Goal: Download file/media

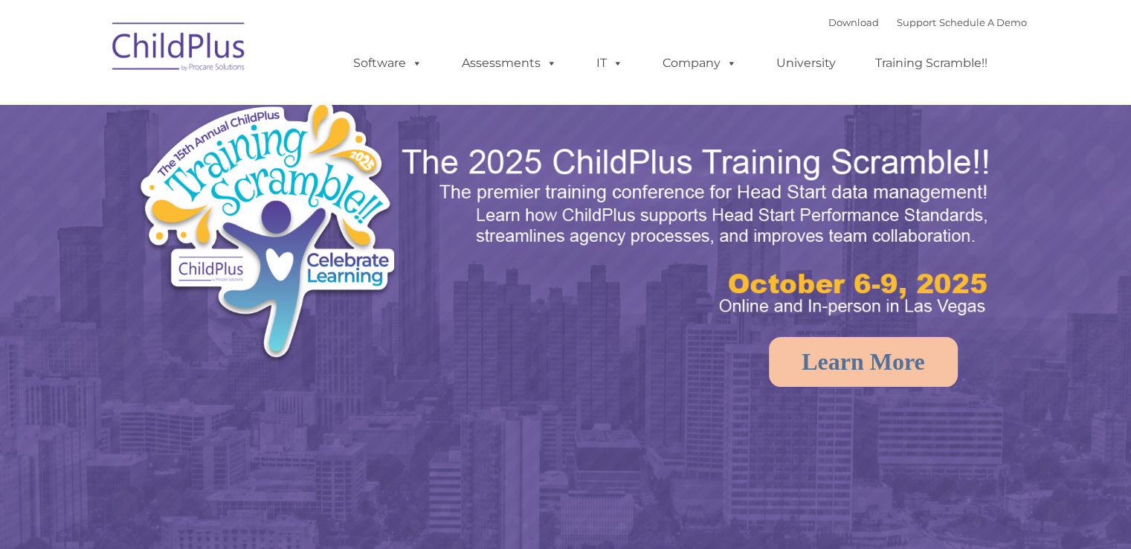
select select "MEDIUM"
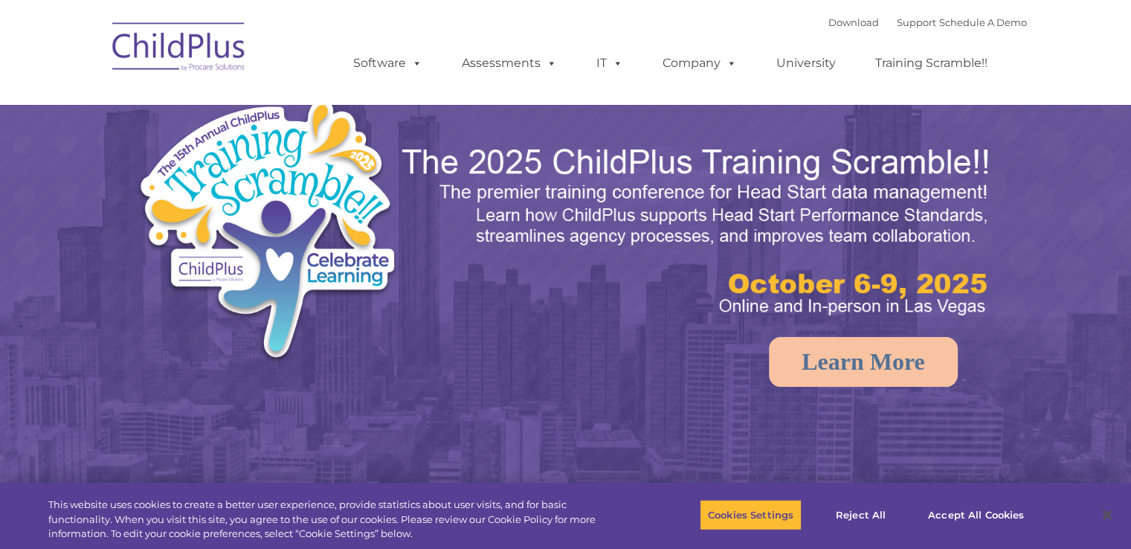
select select "MEDIUM"
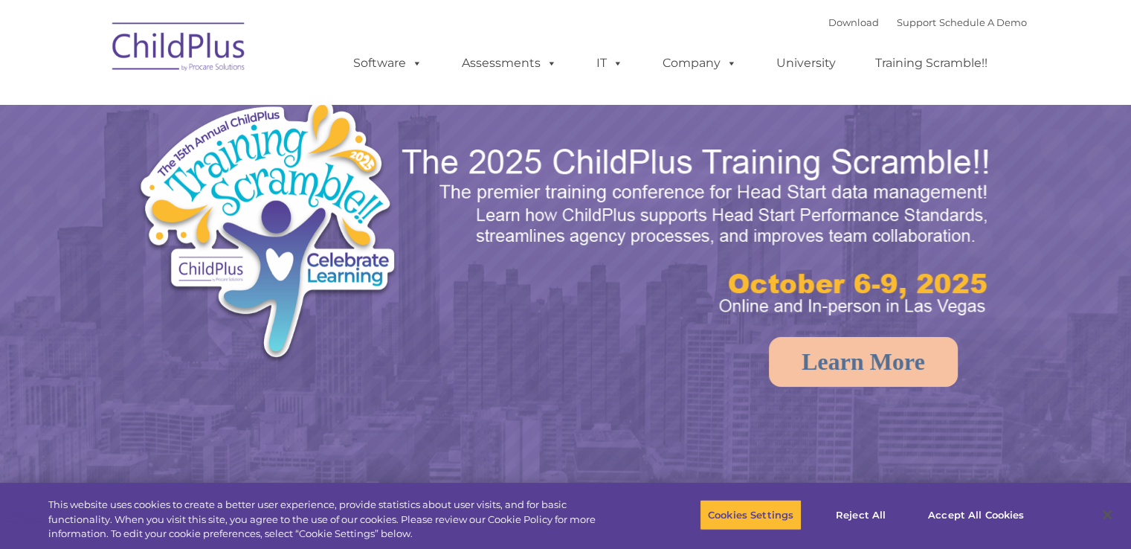
select select "MEDIUM"
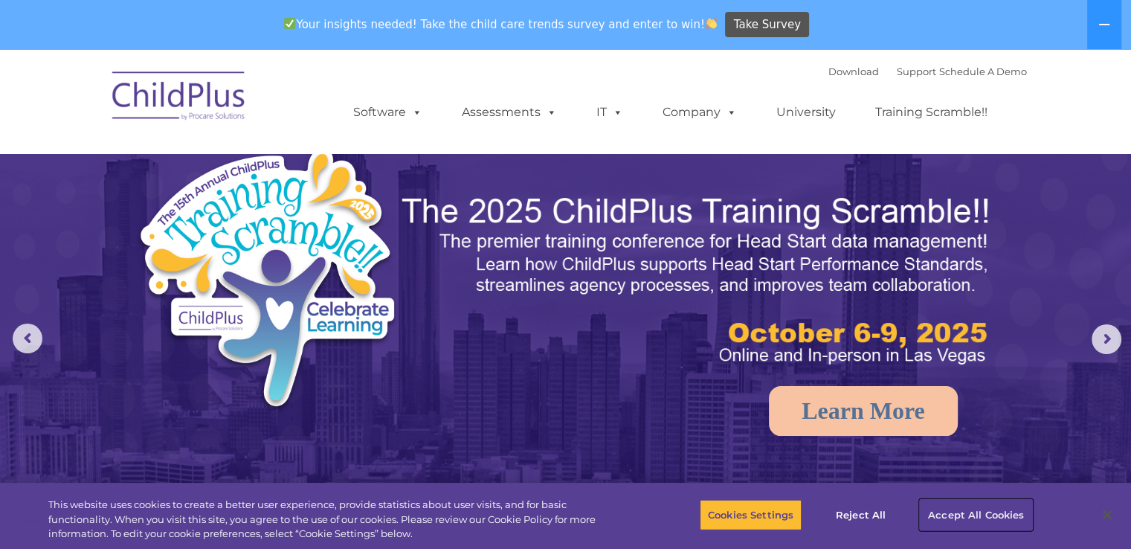
click at [976, 512] on button "Accept All Cookies" at bounding box center [976, 514] width 112 height 31
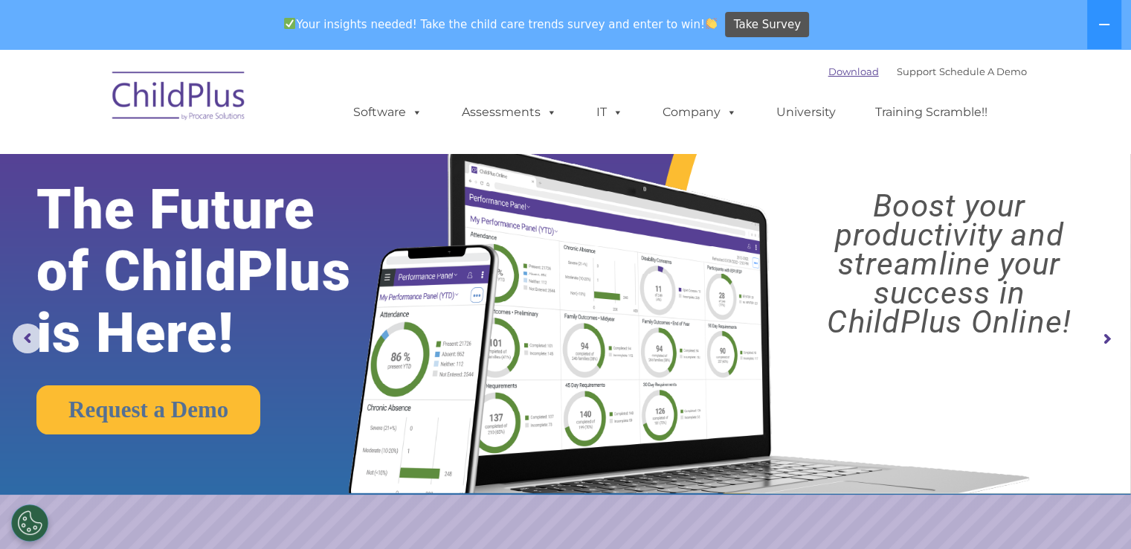
click at [839, 71] on link "Download" at bounding box center [853, 71] width 51 height 12
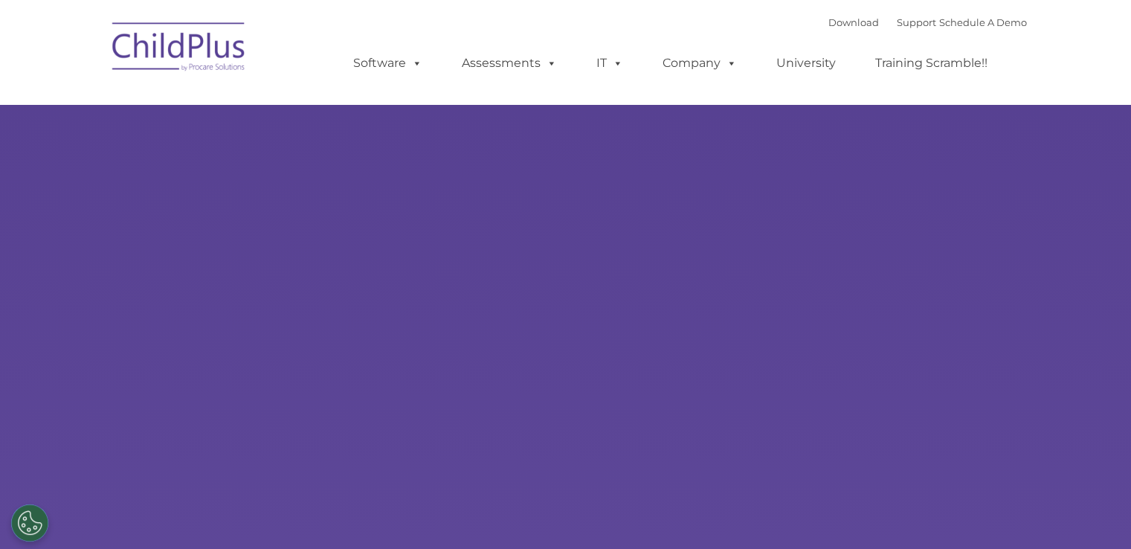
select select "MEDIUM"
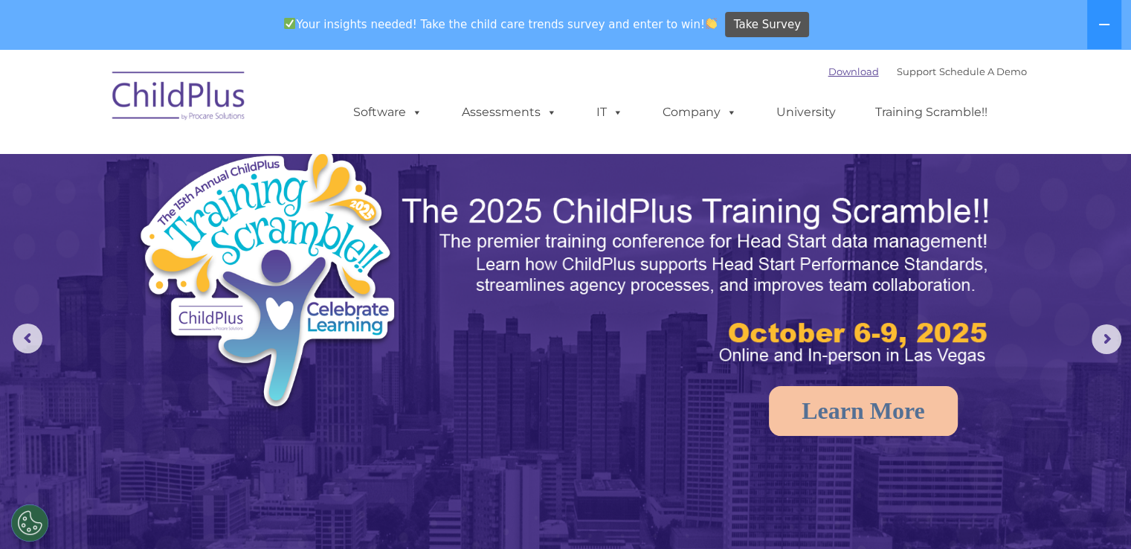
click at [845, 74] on link "Download" at bounding box center [853, 71] width 51 height 12
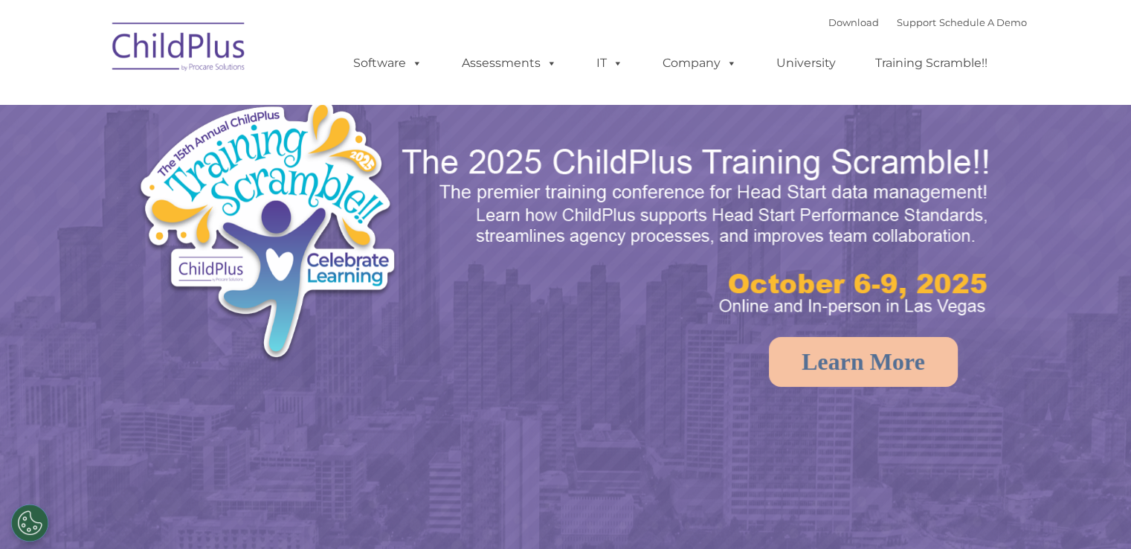
select select "MEDIUM"
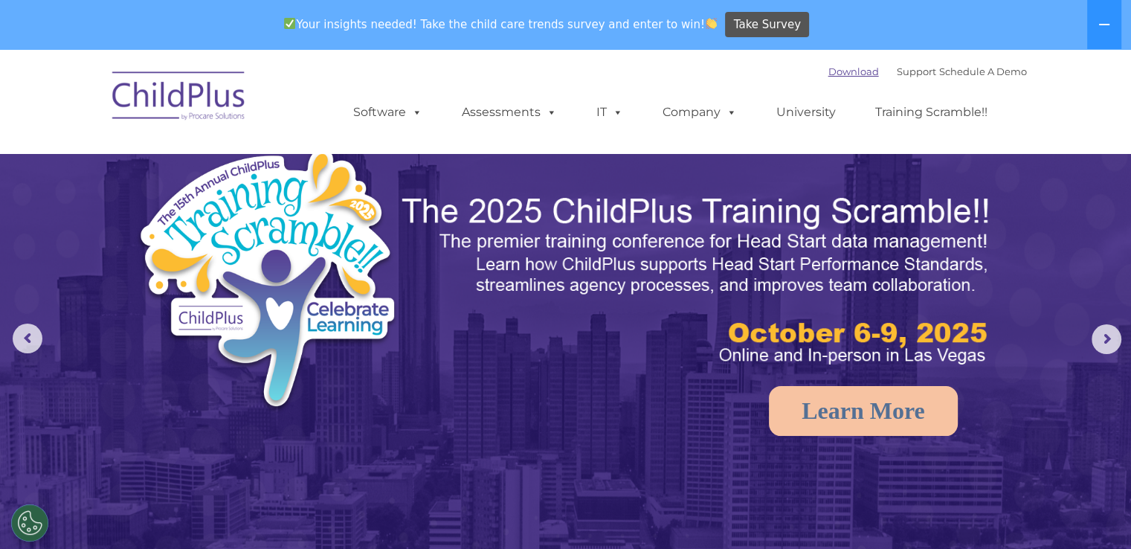
click at [840, 68] on link "Download" at bounding box center [853, 71] width 51 height 12
